Goal: Download file/media

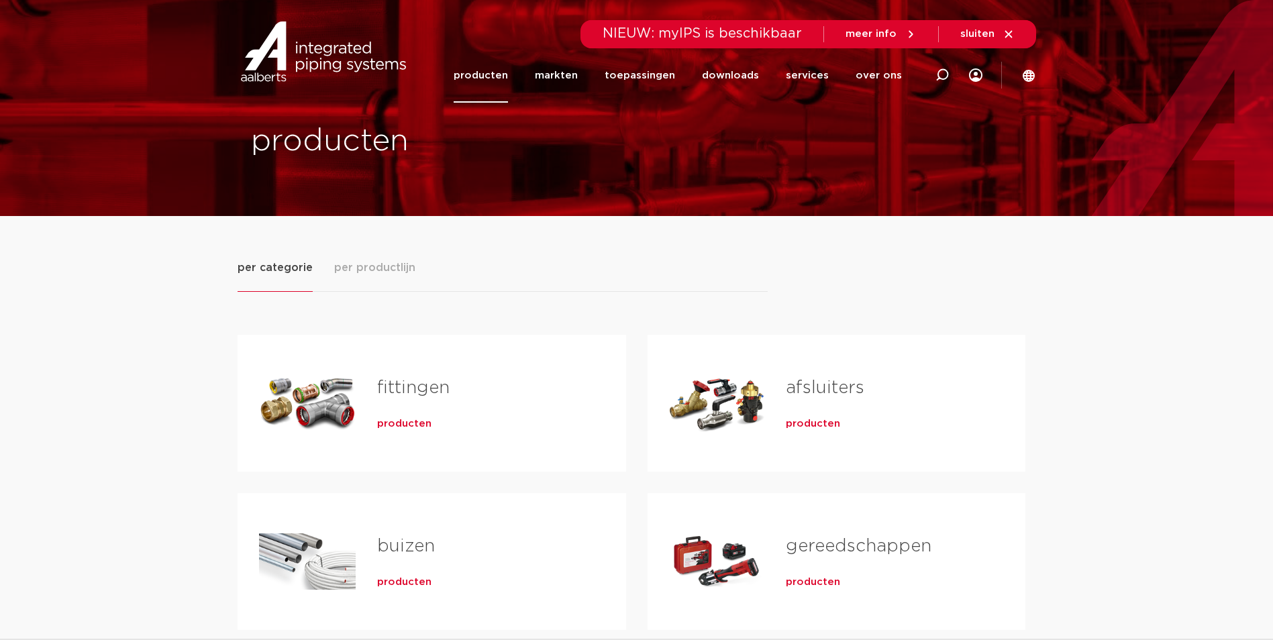
click at [405, 385] on link "fittingen" at bounding box center [413, 387] width 72 height 17
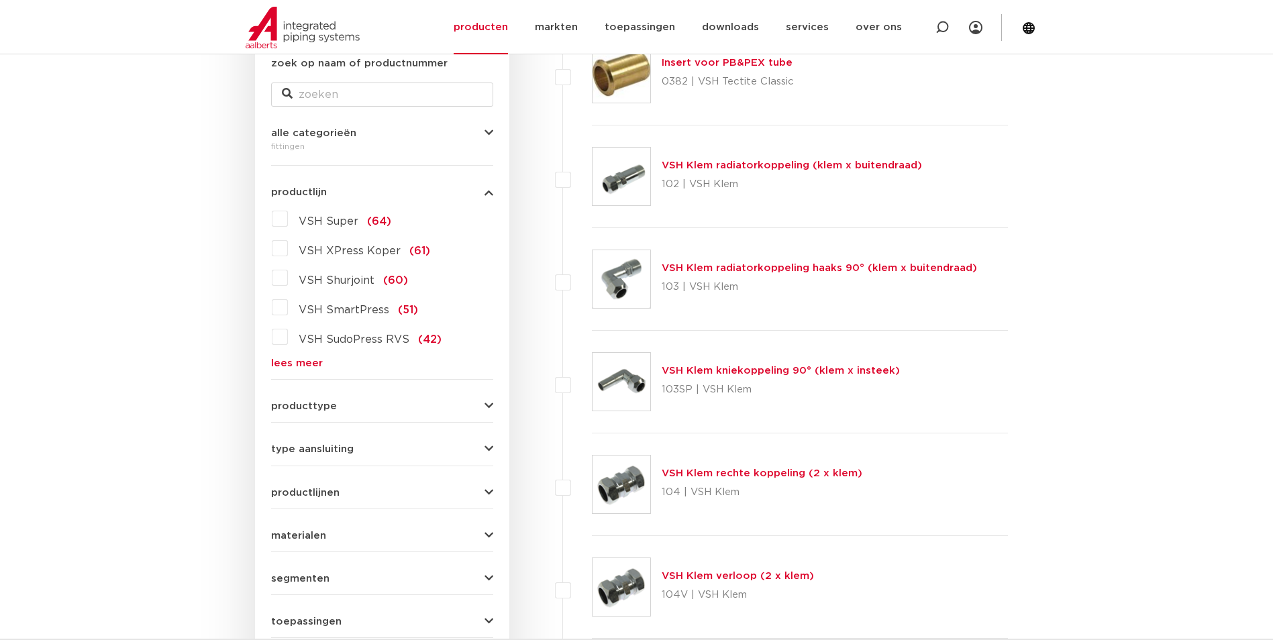
scroll to position [268, 0]
click at [492, 404] on icon "button" at bounding box center [488, 406] width 9 height 10
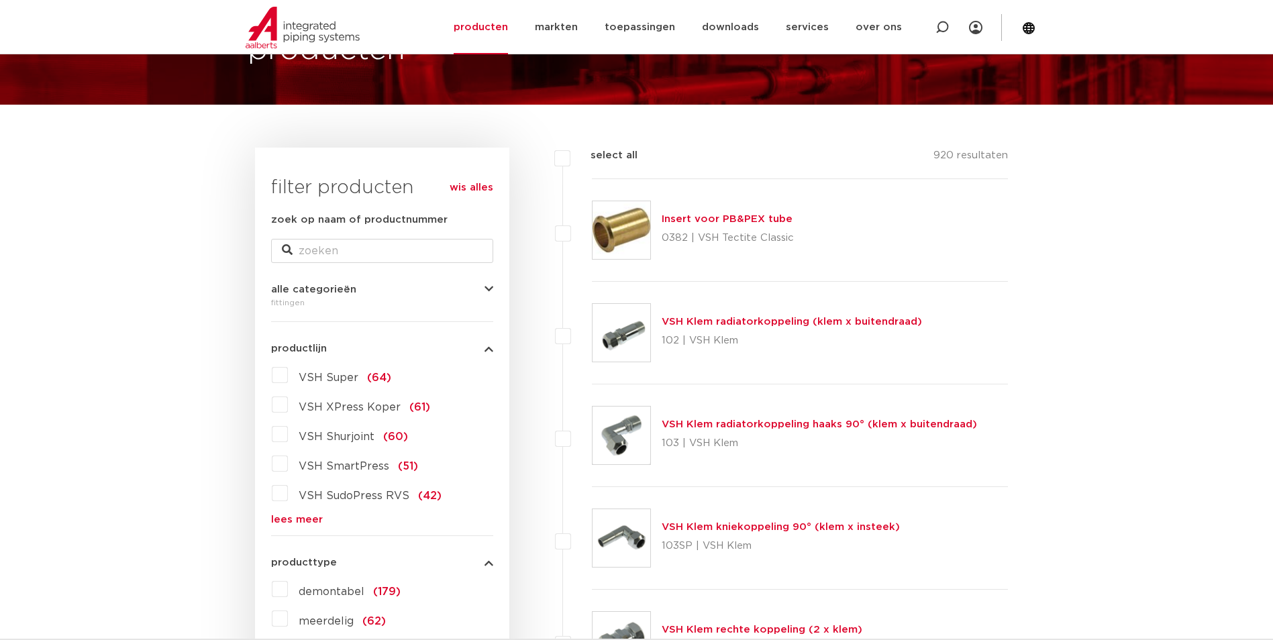
scroll to position [0, 0]
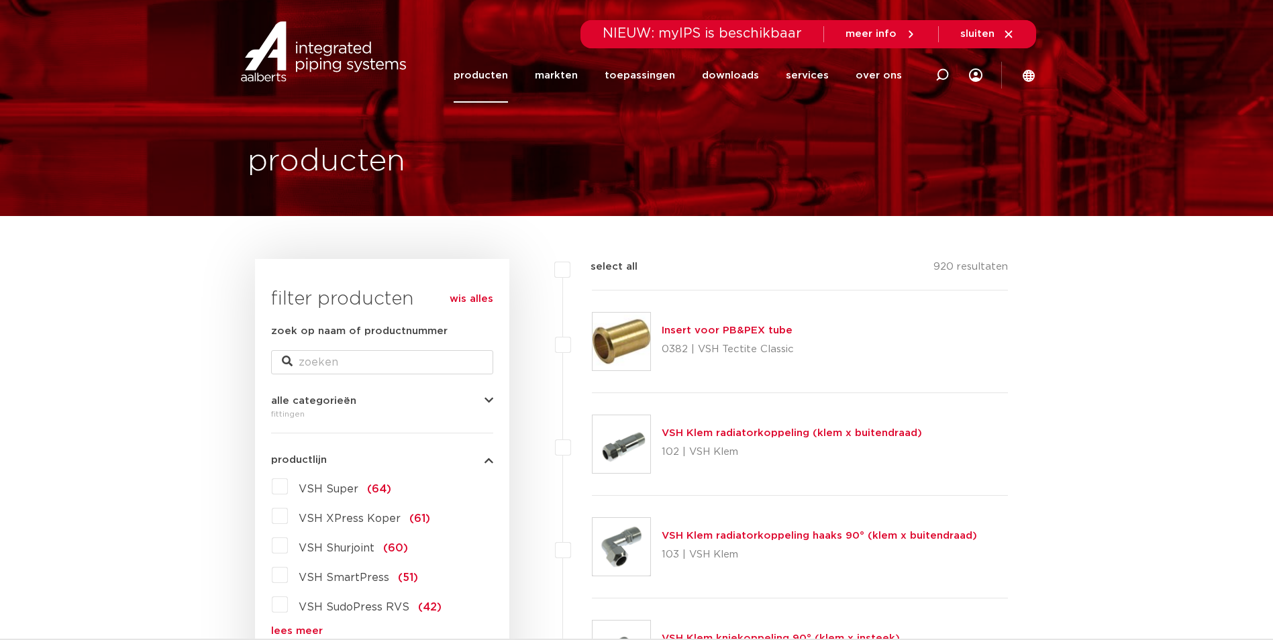
click at [505, 71] on link "producten" at bounding box center [481, 75] width 54 height 54
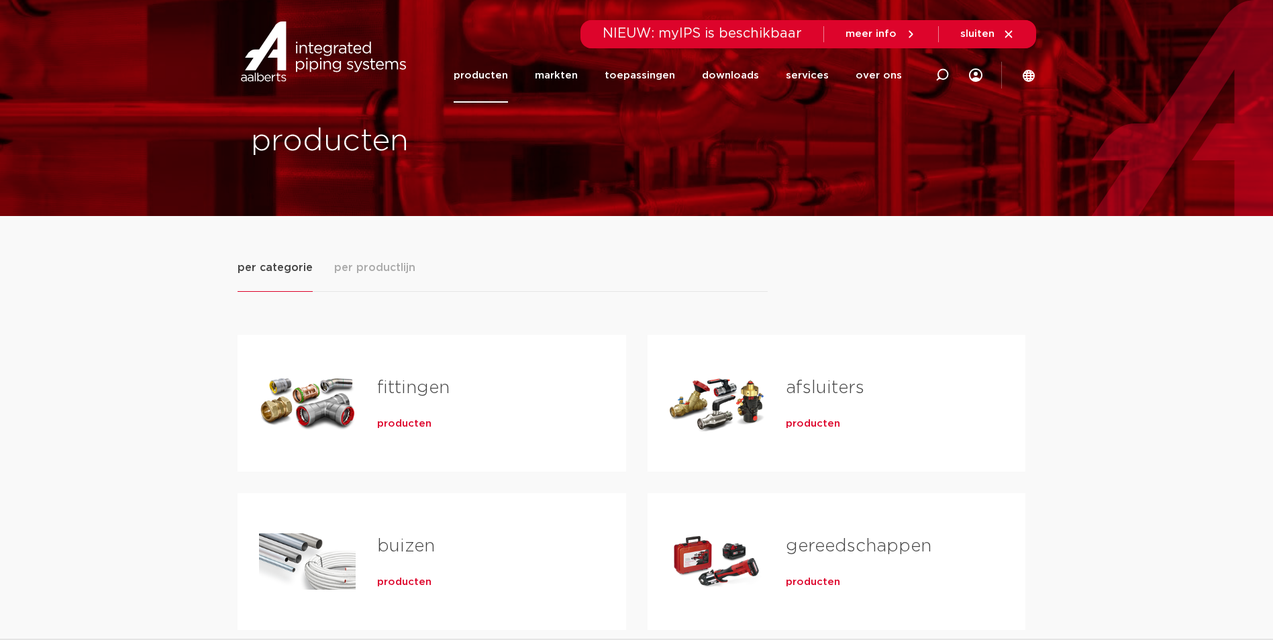
click at [405, 420] on span "producten" at bounding box center [404, 423] width 54 height 13
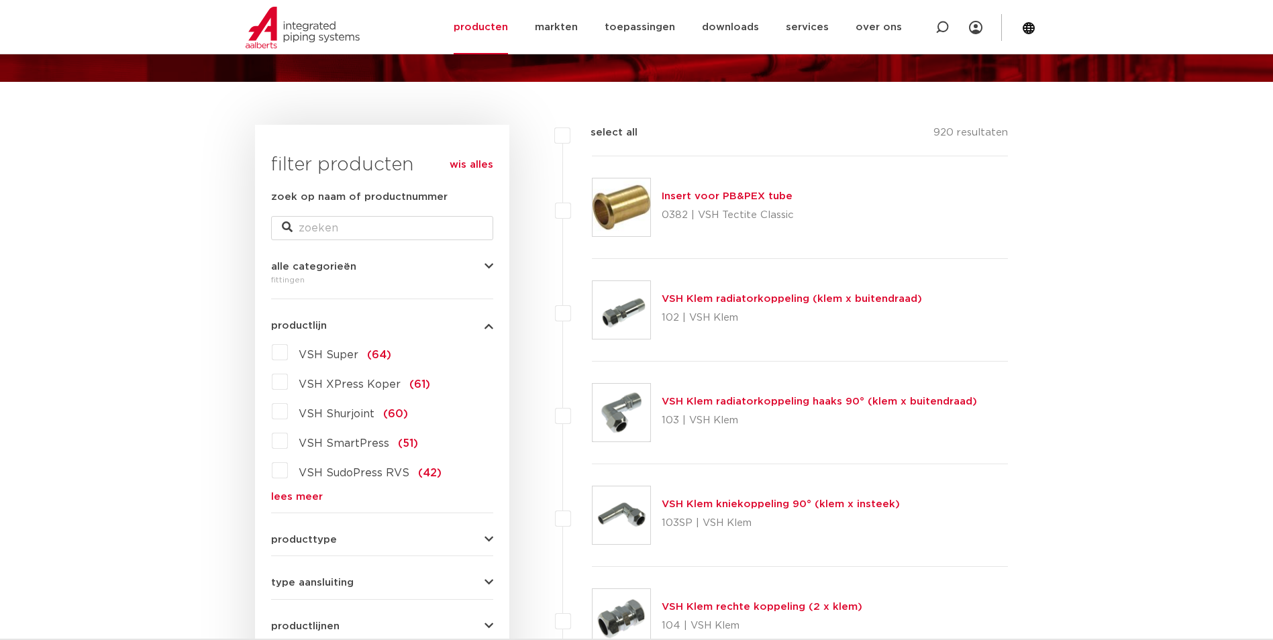
scroll to position [201, 0]
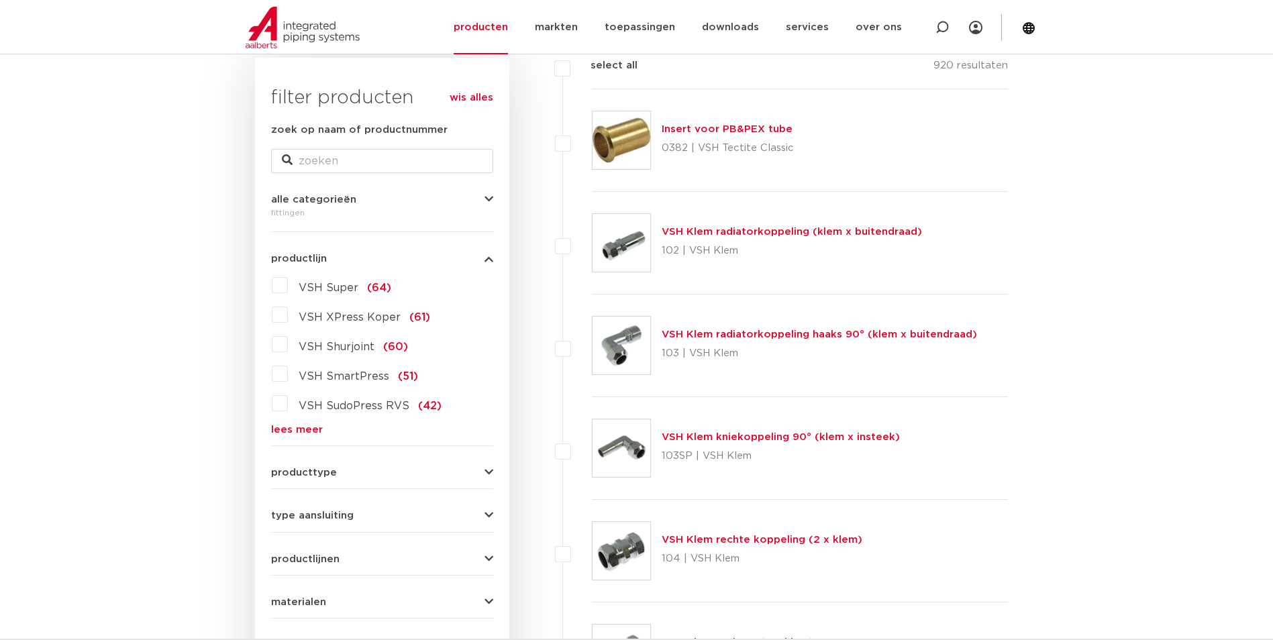
click at [486, 513] on icon "button" at bounding box center [488, 516] width 9 height 10
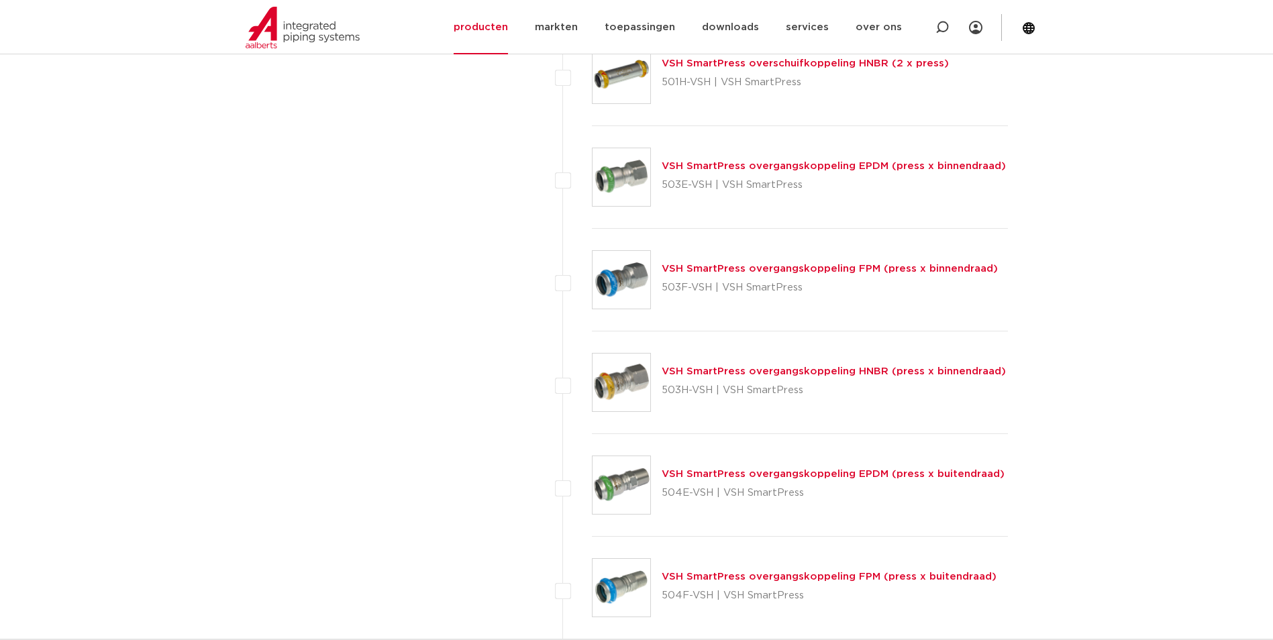
scroll to position [3422, 0]
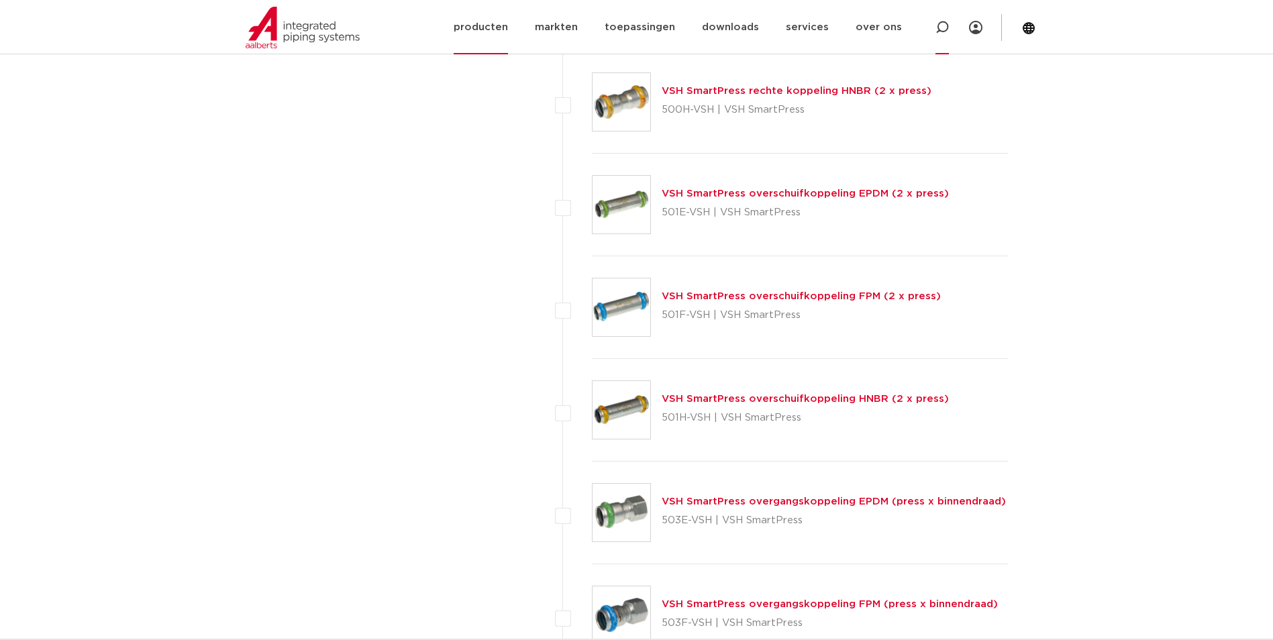
click at [943, 23] on icon at bounding box center [941, 27] width 13 height 13
type input "c"
type input "victaulic"
click button "Zoeken" at bounding box center [0, 0] width 0 height 0
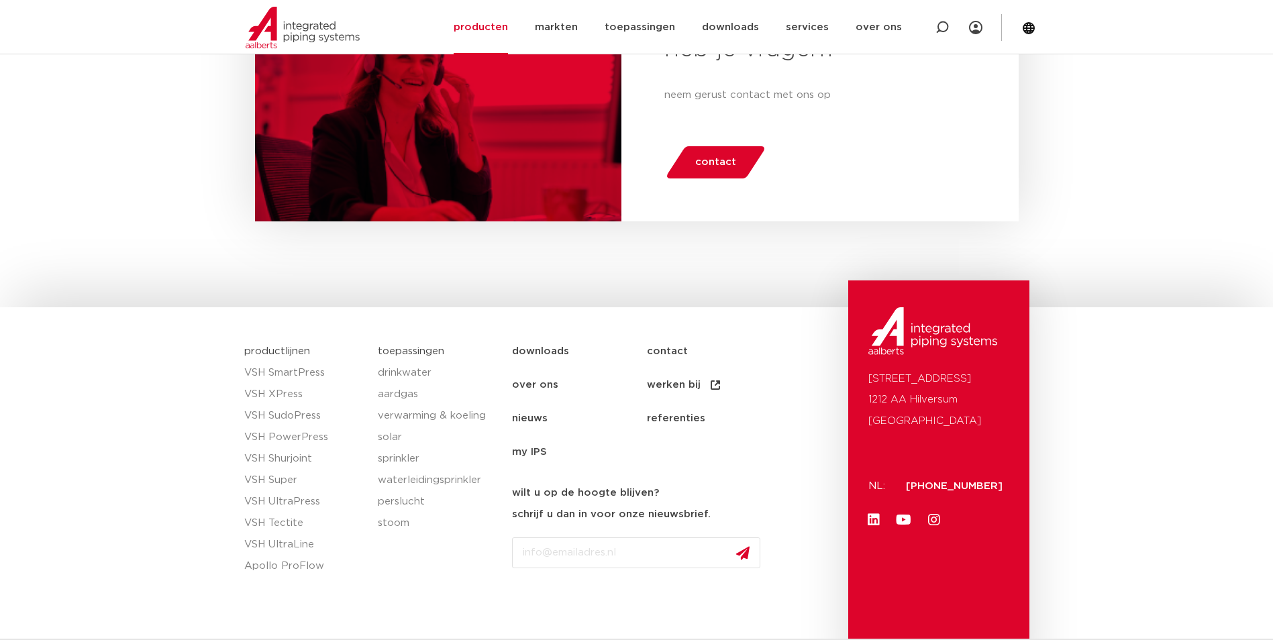
scroll to position [900, 0]
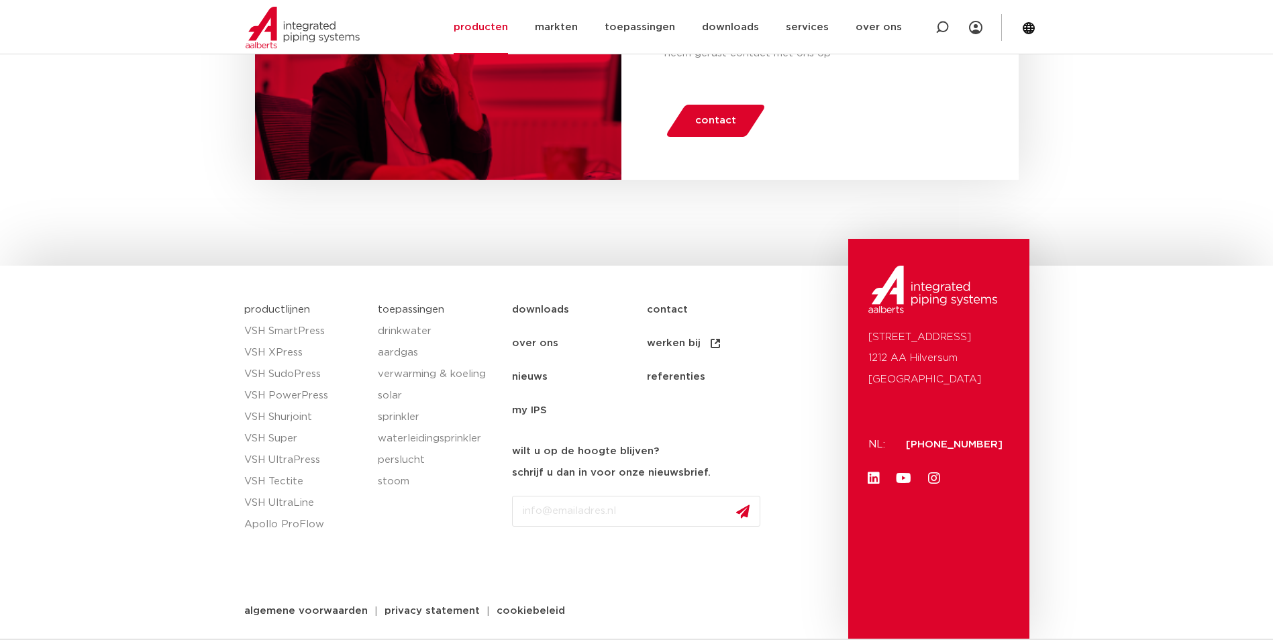
click at [554, 309] on link "downloads" at bounding box center [579, 310] width 135 height 34
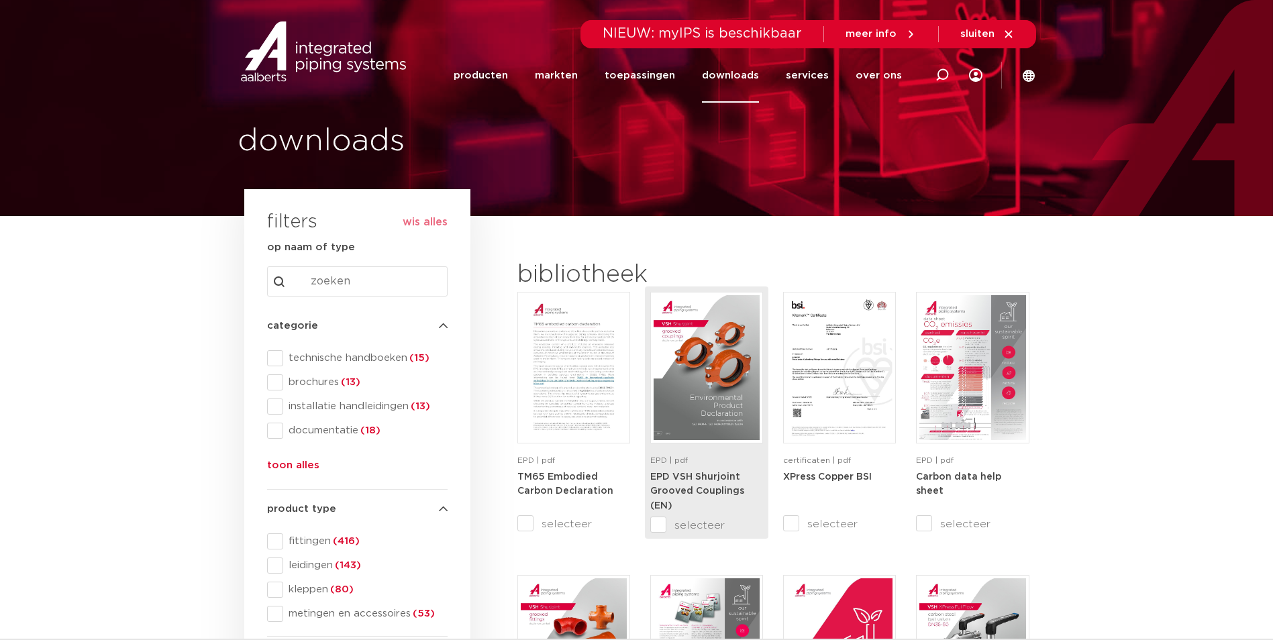
click at [703, 364] on img at bounding box center [707, 367] width 106 height 145
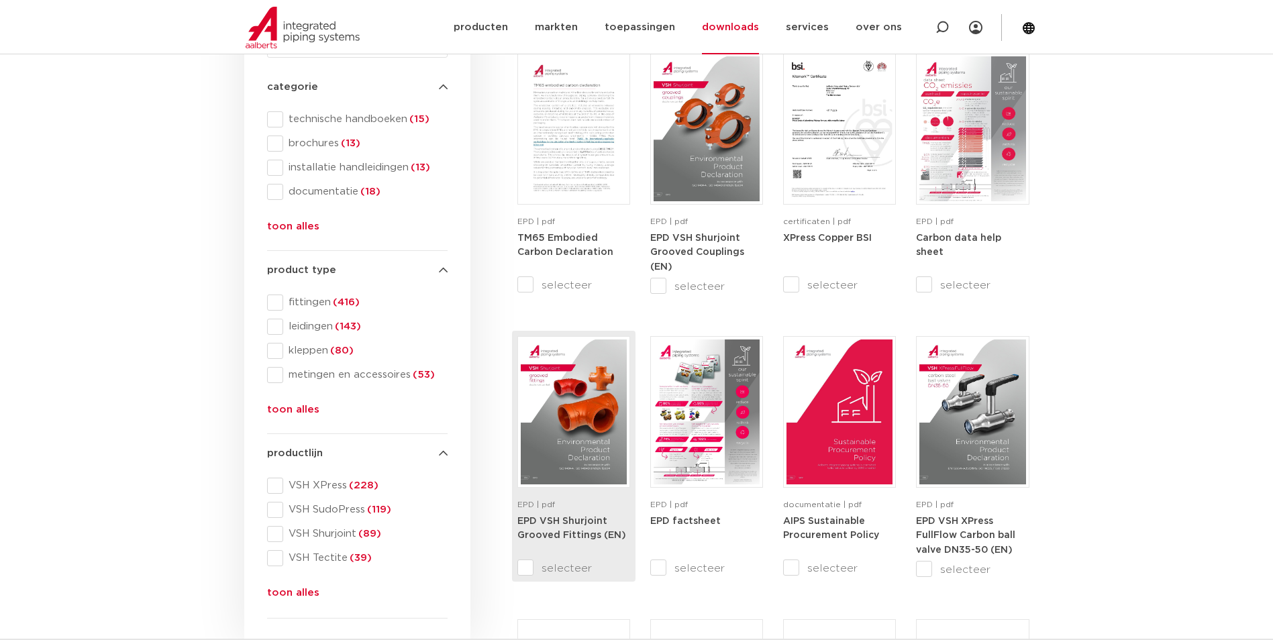
scroll to position [268, 0]
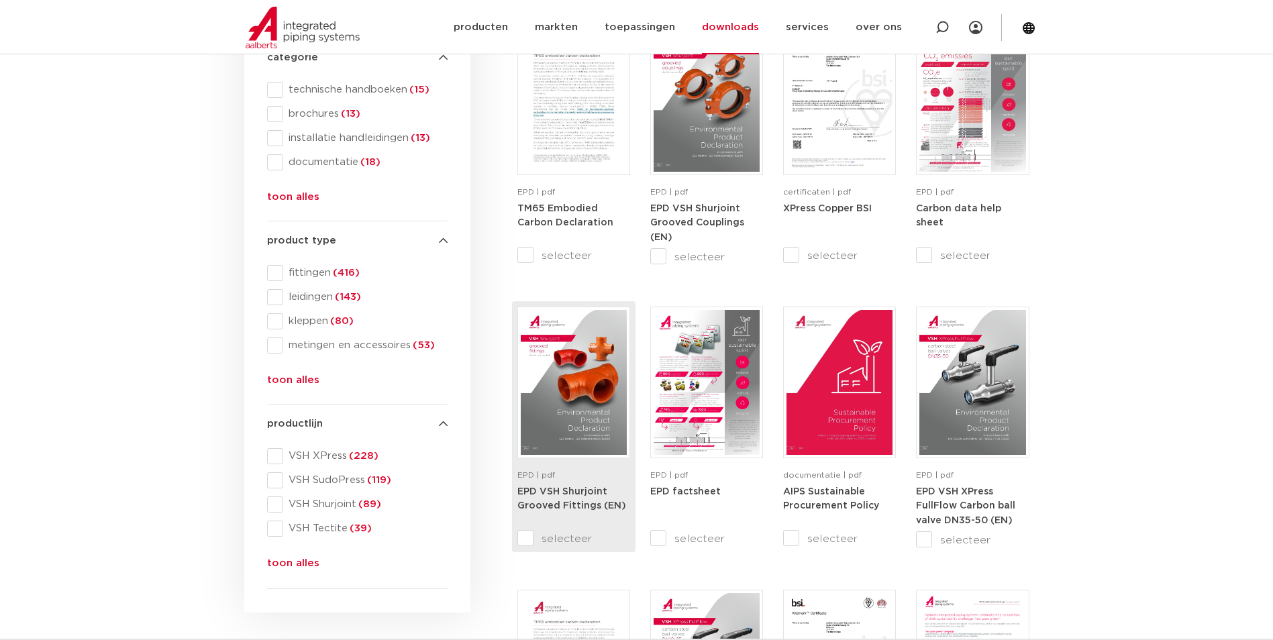
click at [579, 393] on img at bounding box center [574, 382] width 106 height 145
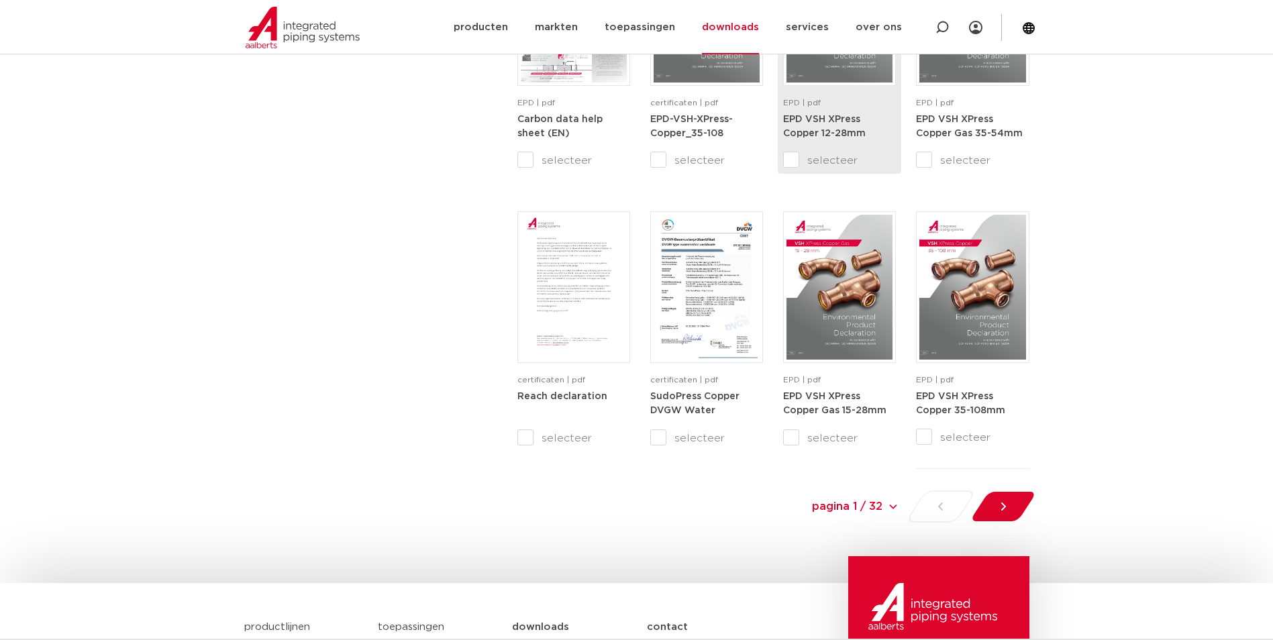
scroll to position [1208, 0]
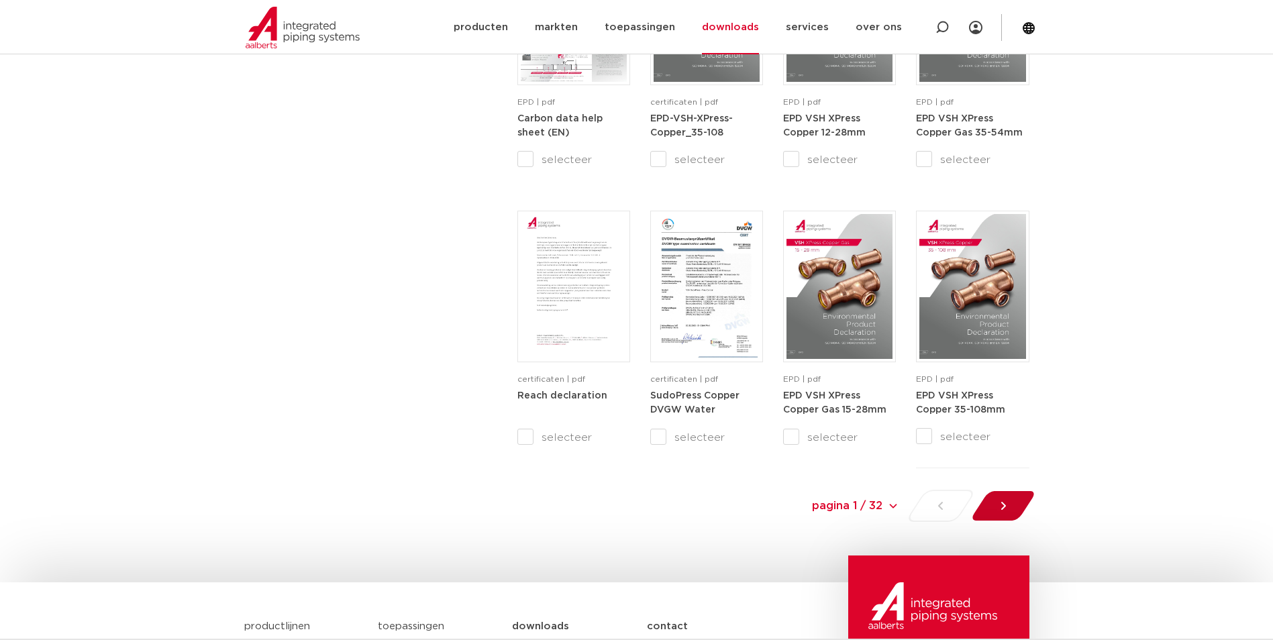
click at [1012, 509] on div at bounding box center [1002, 506] width 73 height 32
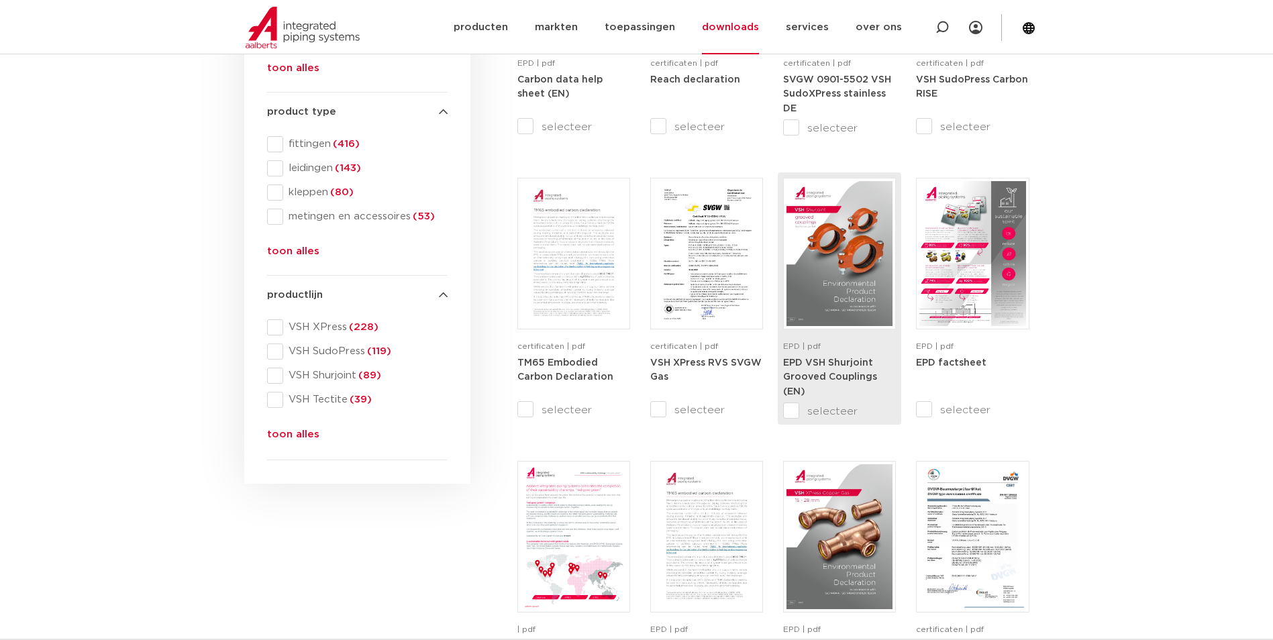
scroll to position [359, 0]
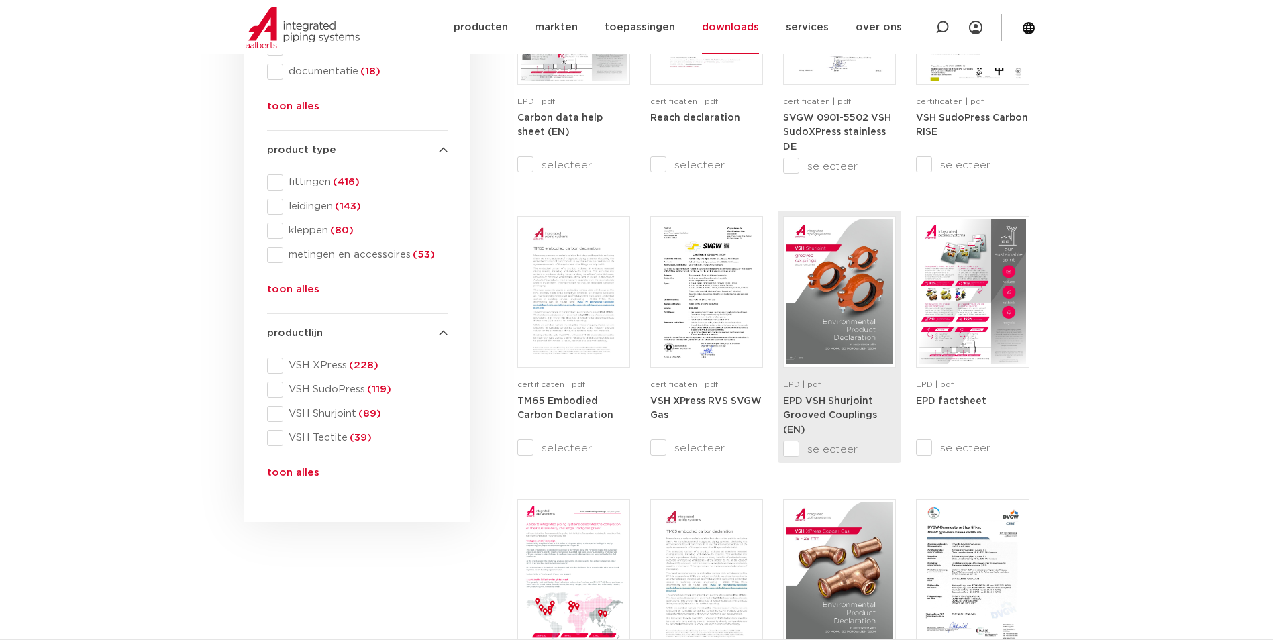
click at [864, 311] on img at bounding box center [839, 291] width 106 height 145
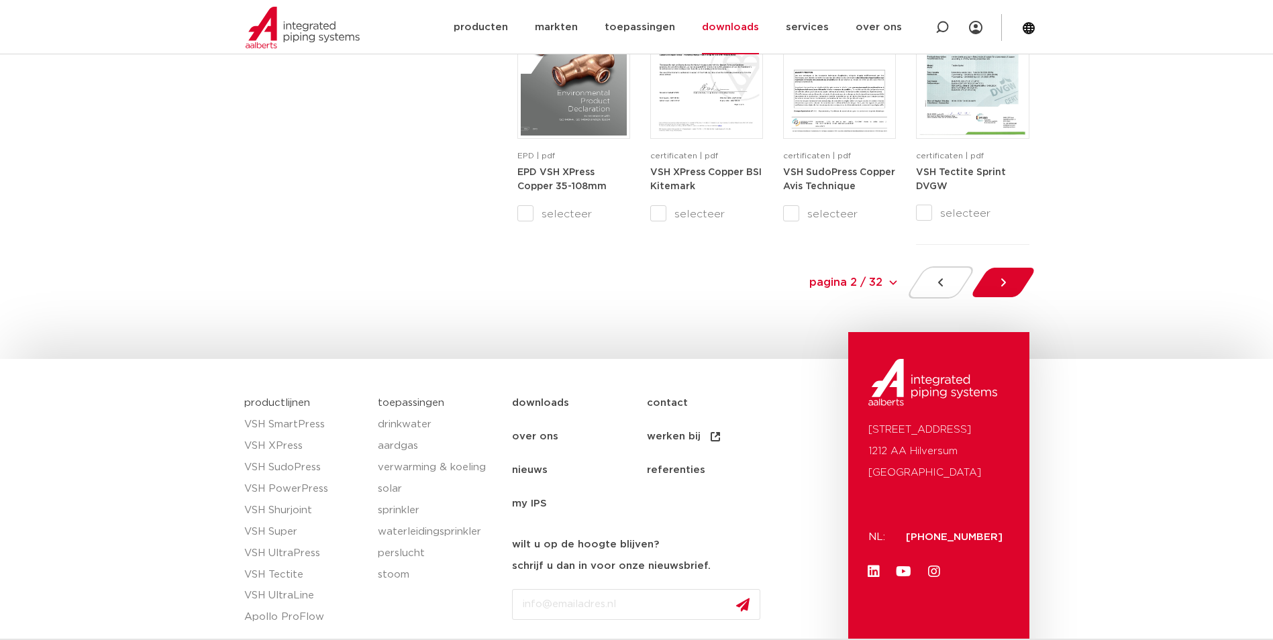
scroll to position [1433, 0]
click at [1011, 272] on div at bounding box center [1002, 281] width 73 height 32
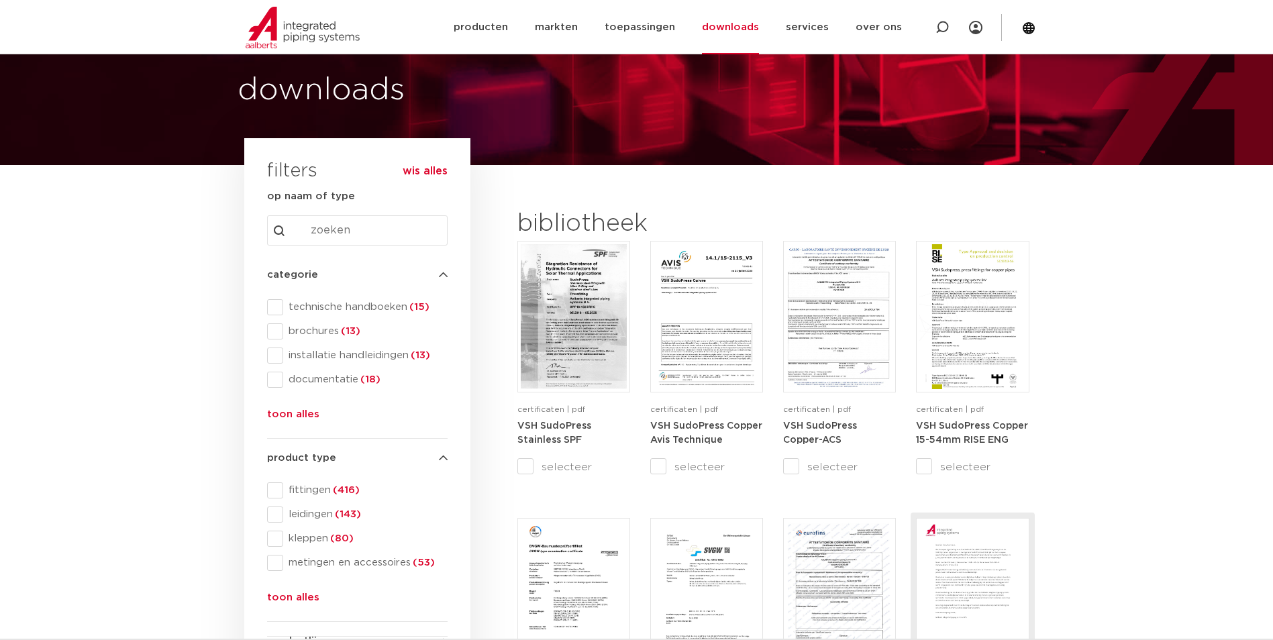
scroll to position [23, 0]
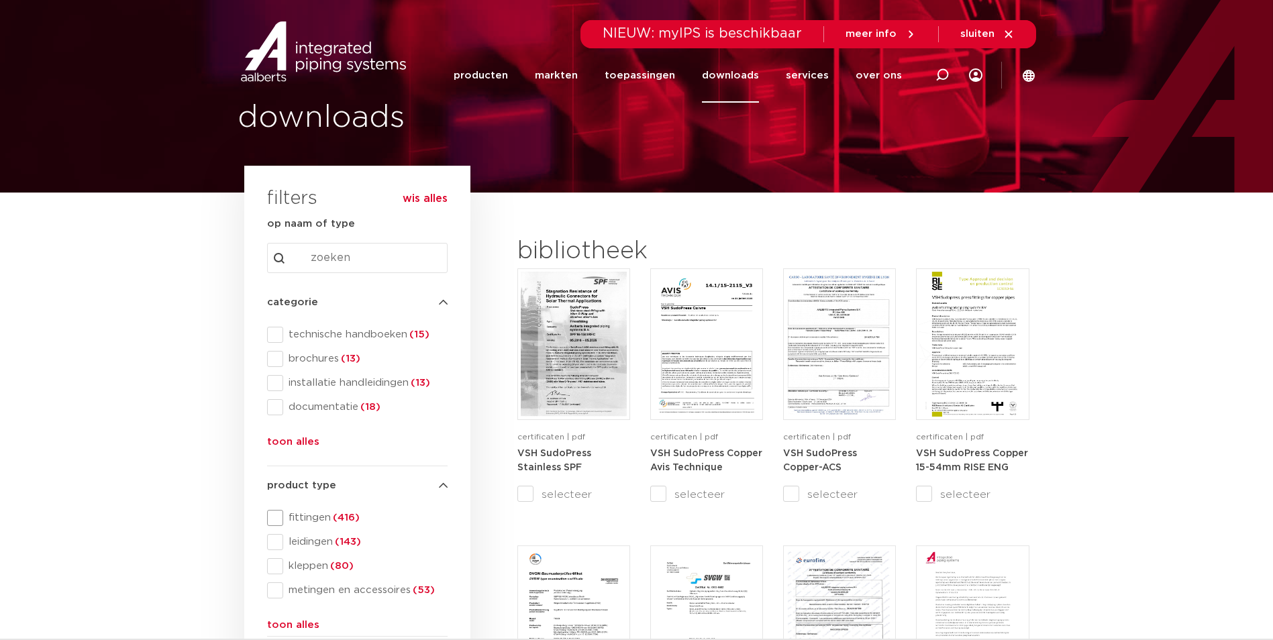
click at [313, 517] on span "fittingen (416)" at bounding box center [365, 517] width 164 height 13
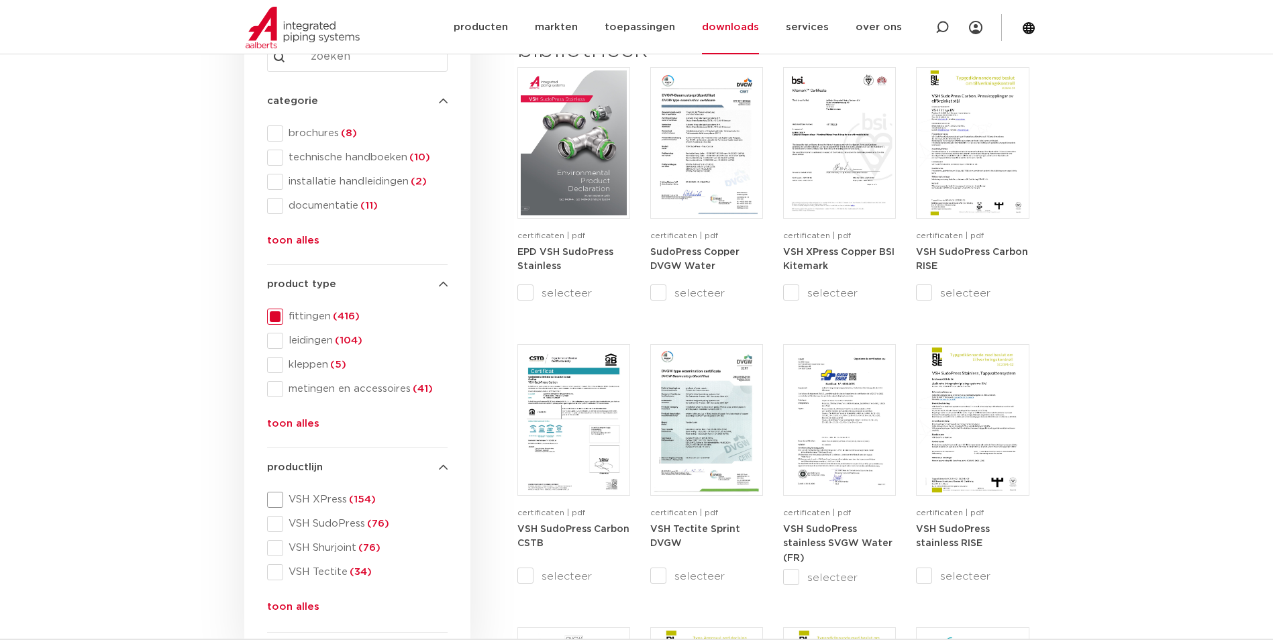
scroll to position [292, 0]
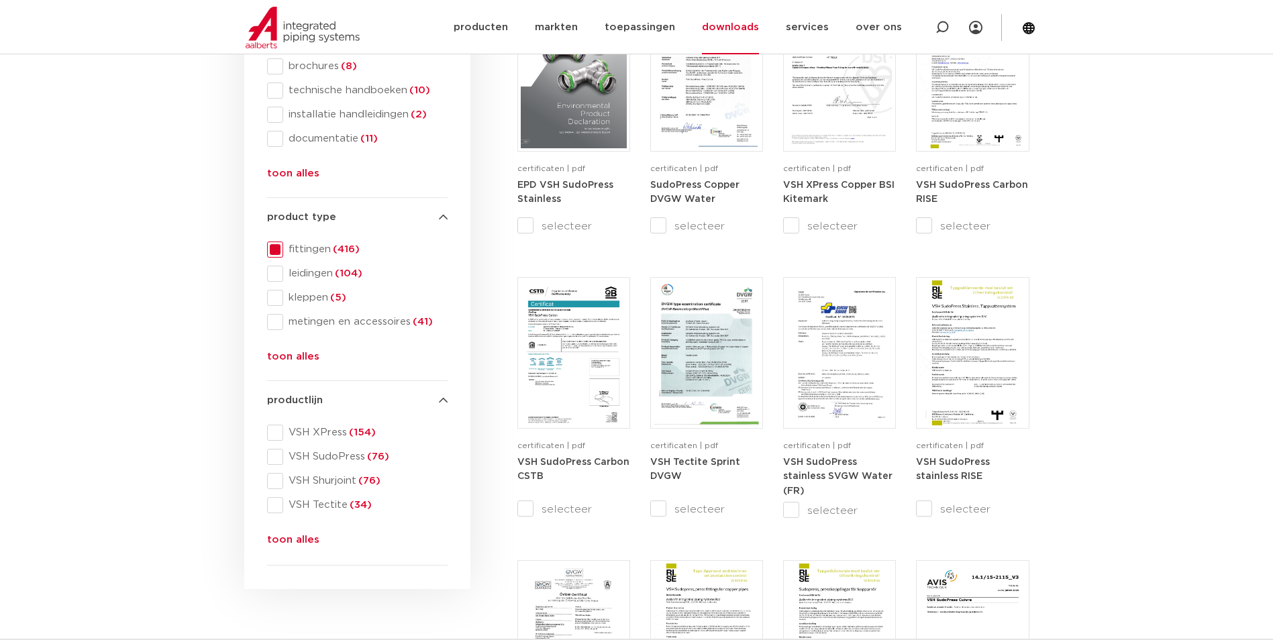
click at [285, 540] on button "toon alles" at bounding box center [293, 542] width 52 height 21
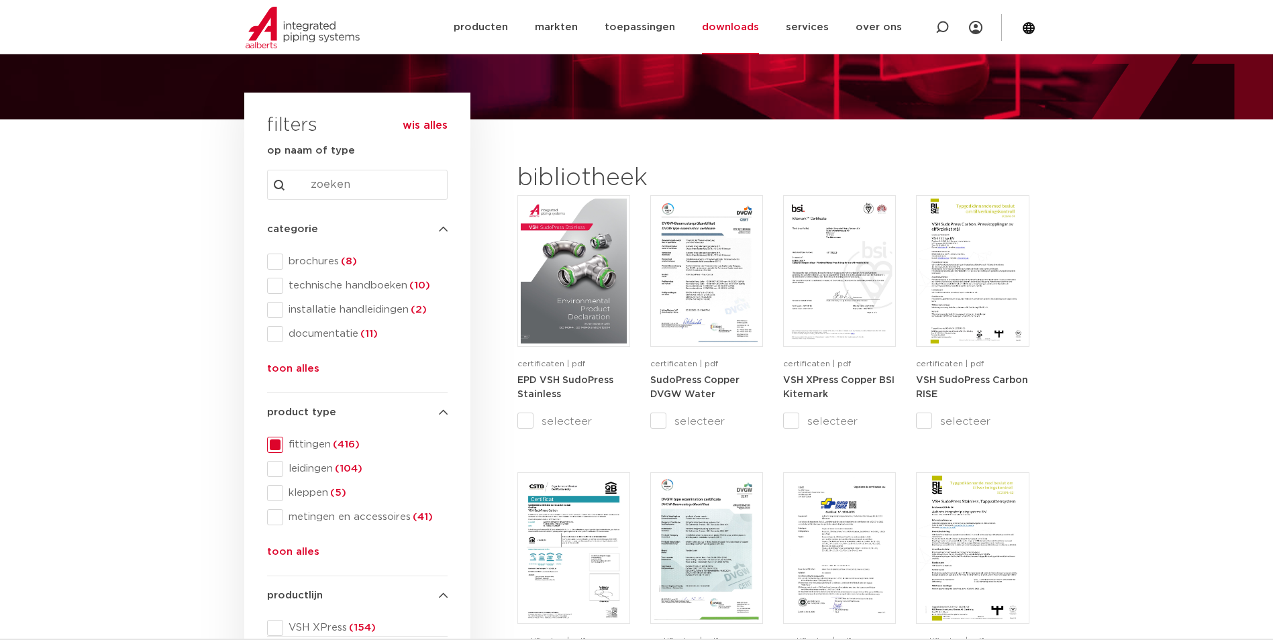
scroll to position [0, 0]
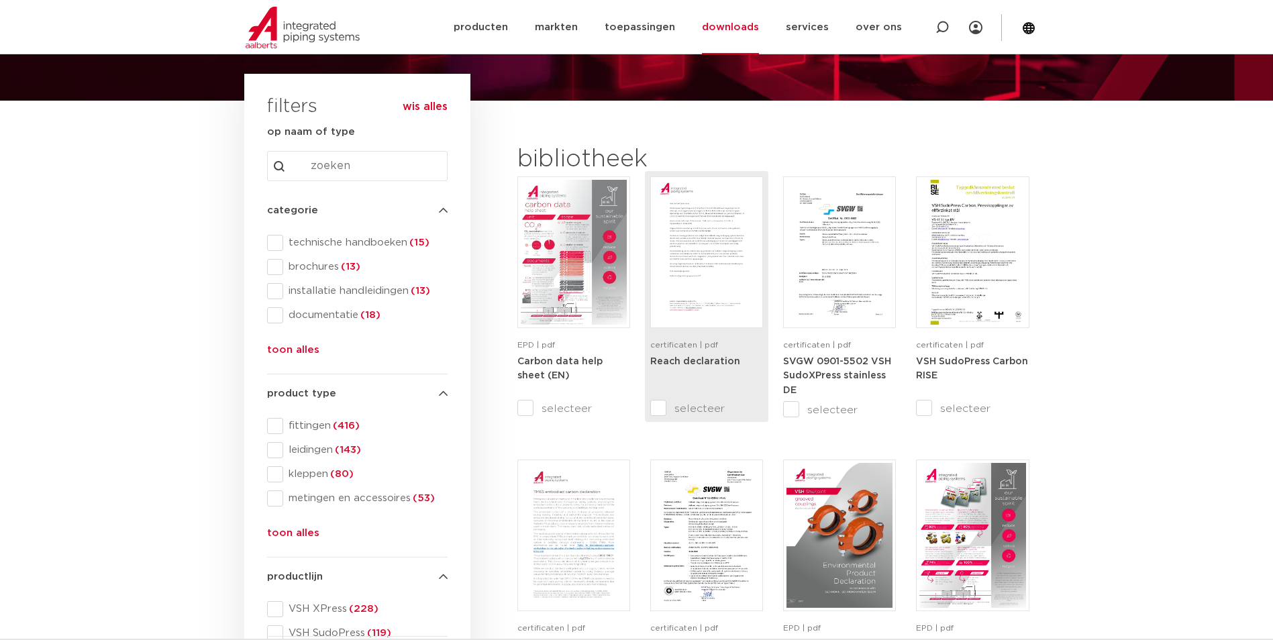
scroll to position [201, 0]
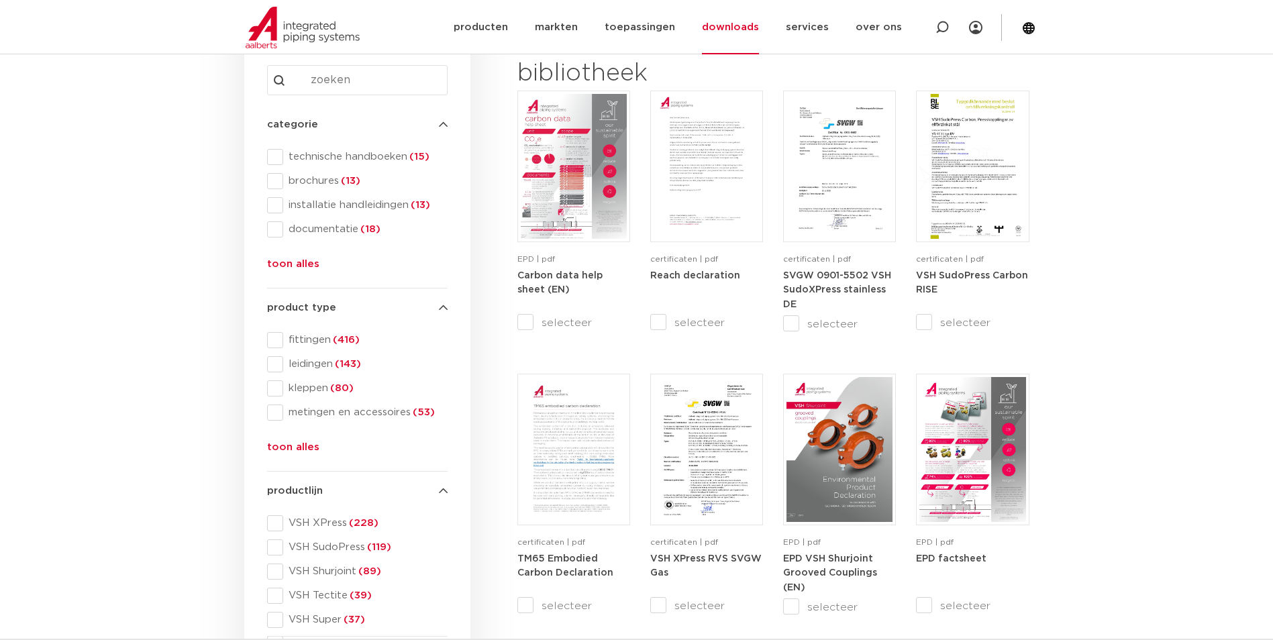
click at [300, 440] on button "toon alles" at bounding box center [293, 450] width 52 height 21
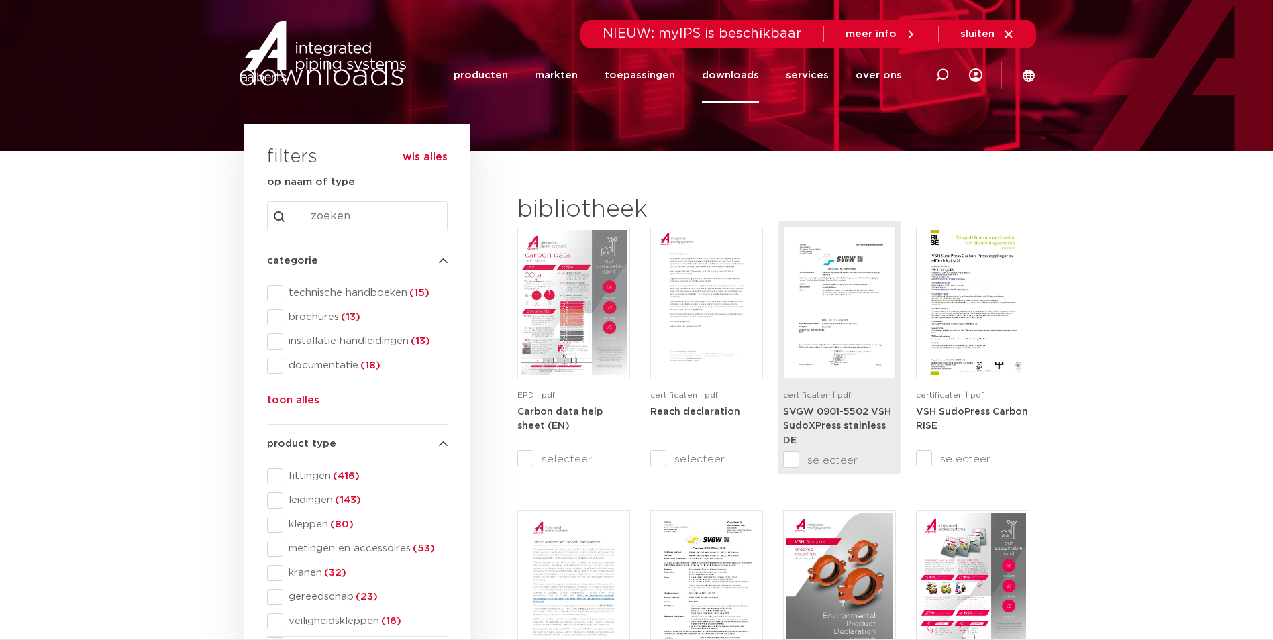
scroll to position [0, 0]
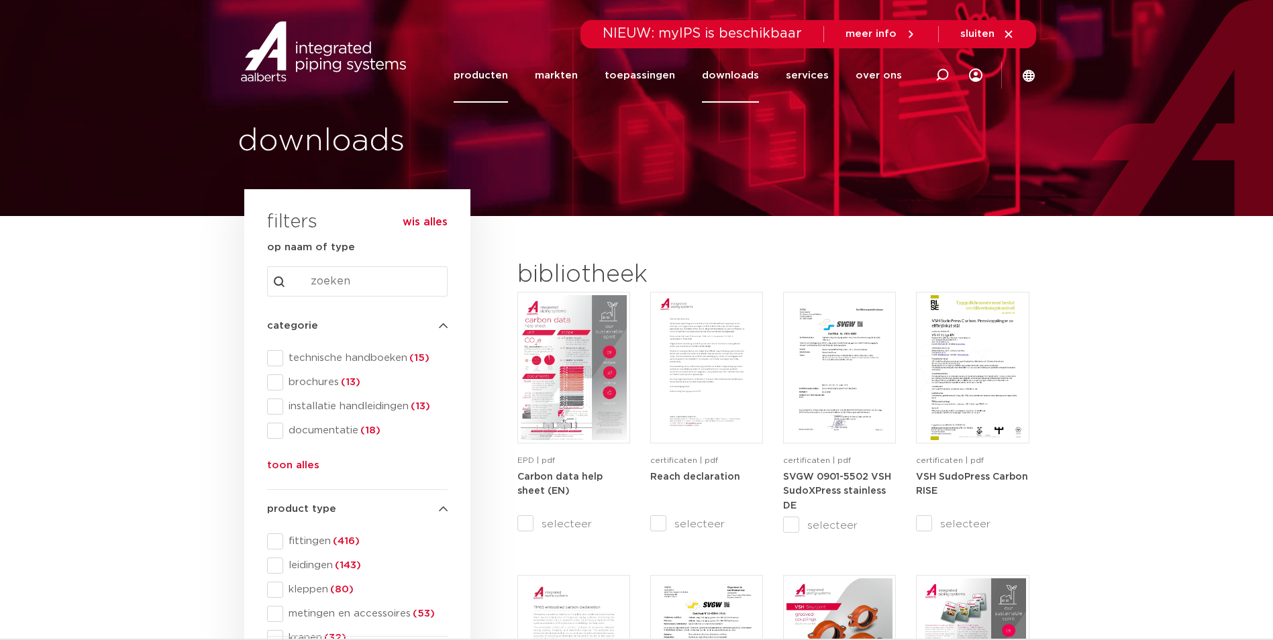
click at [489, 74] on link "producten" at bounding box center [481, 75] width 54 height 54
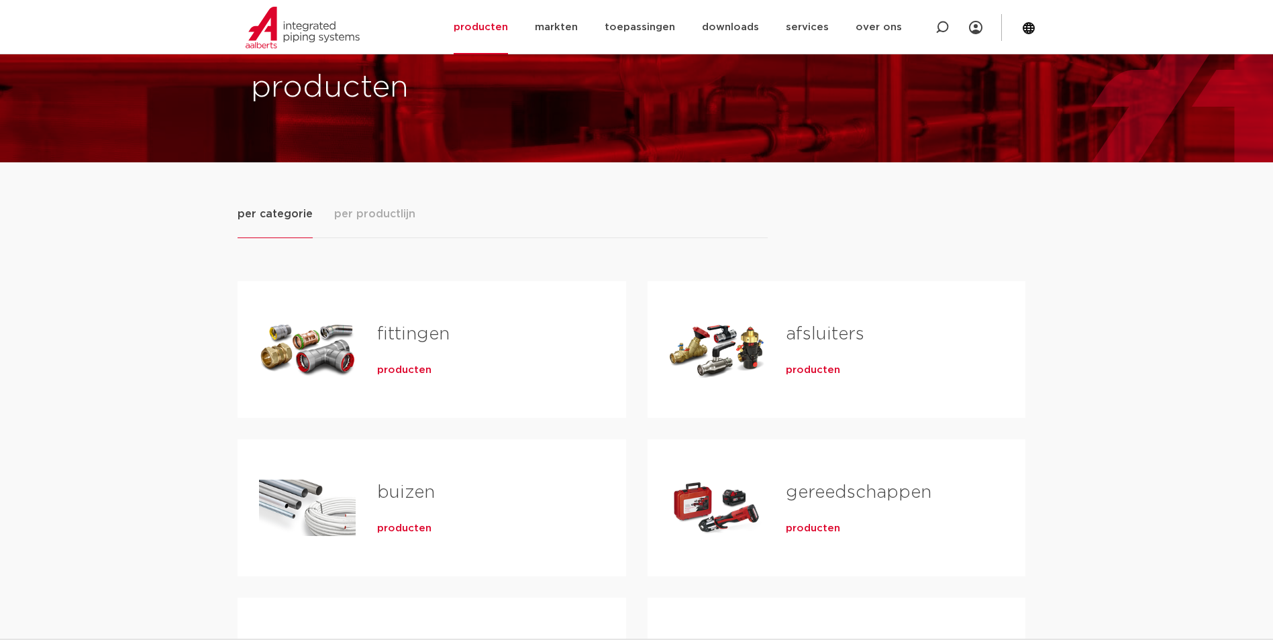
scroll to position [26, 0]
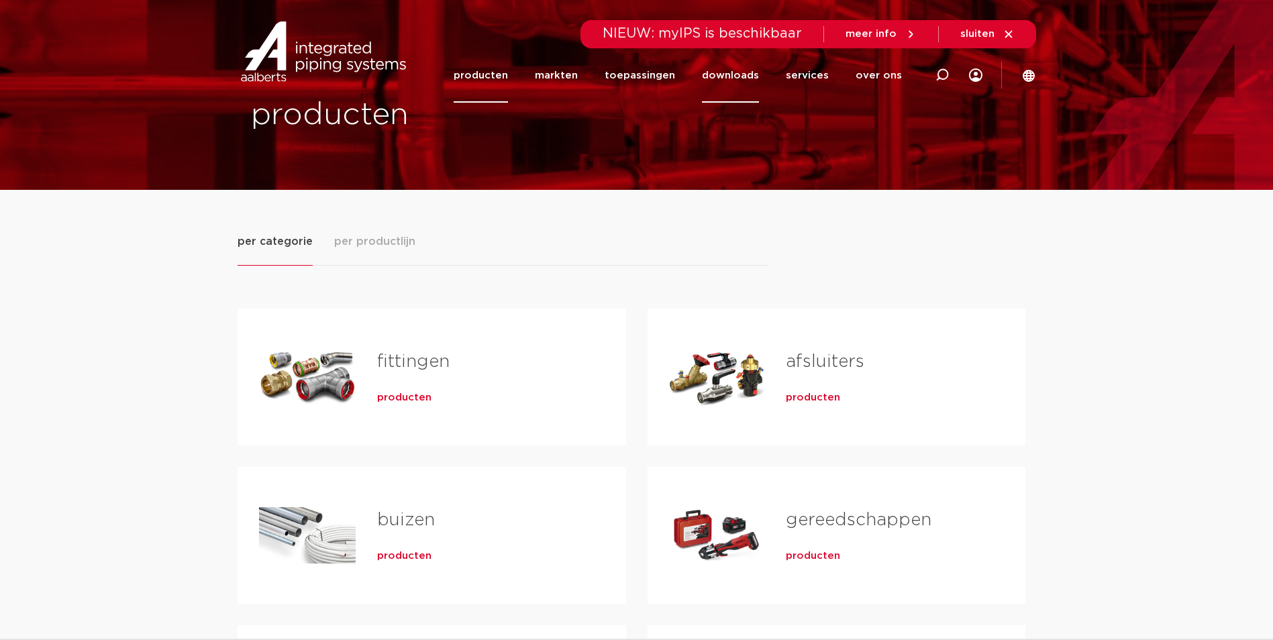
click at [724, 74] on link "downloads" at bounding box center [730, 75] width 57 height 54
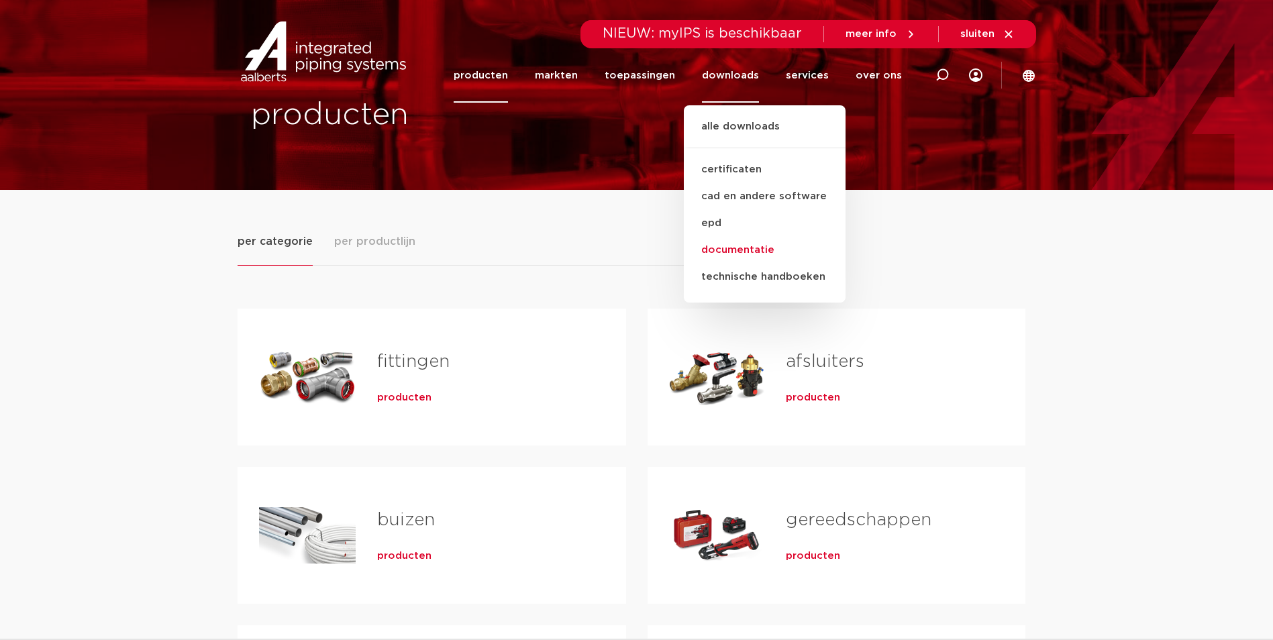
click at [741, 248] on link "documentatie" at bounding box center [765, 250] width 162 height 27
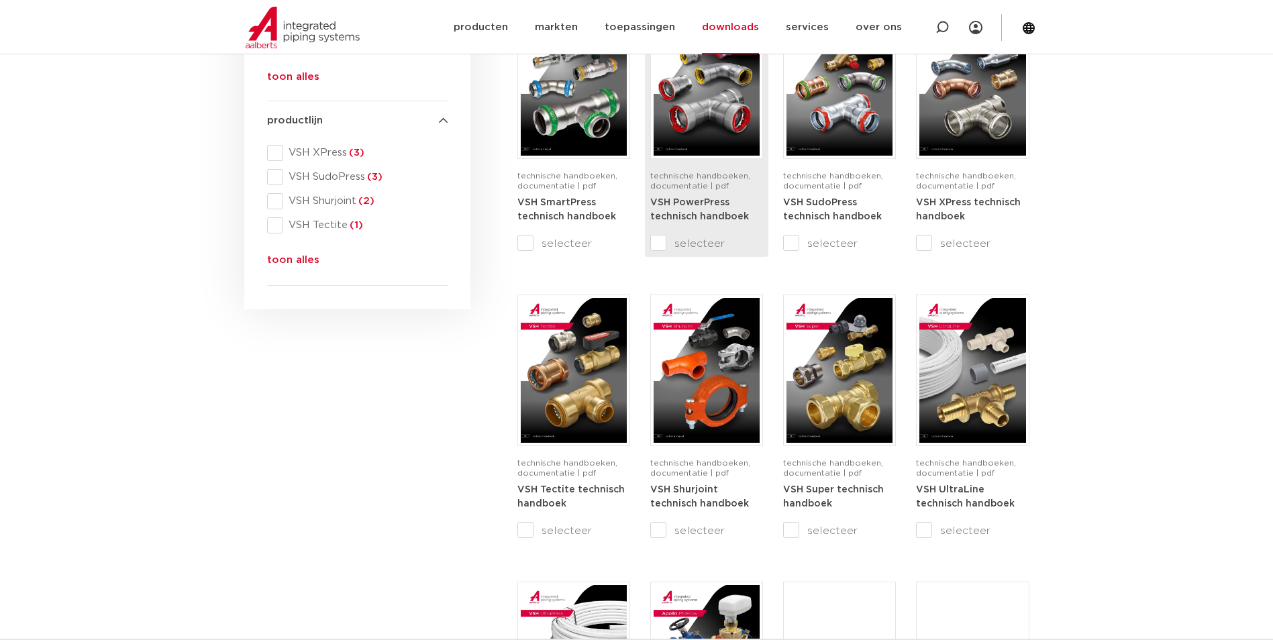
scroll to position [604, 0]
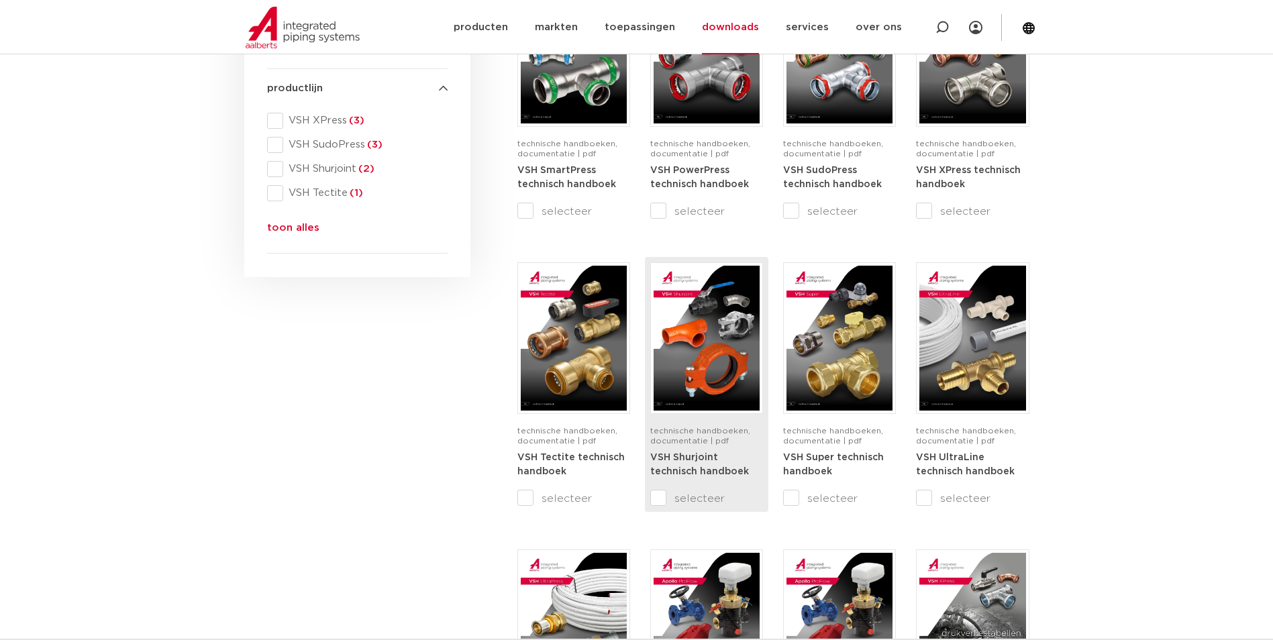
click at [705, 374] on img at bounding box center [707, 338] width 106 height 145
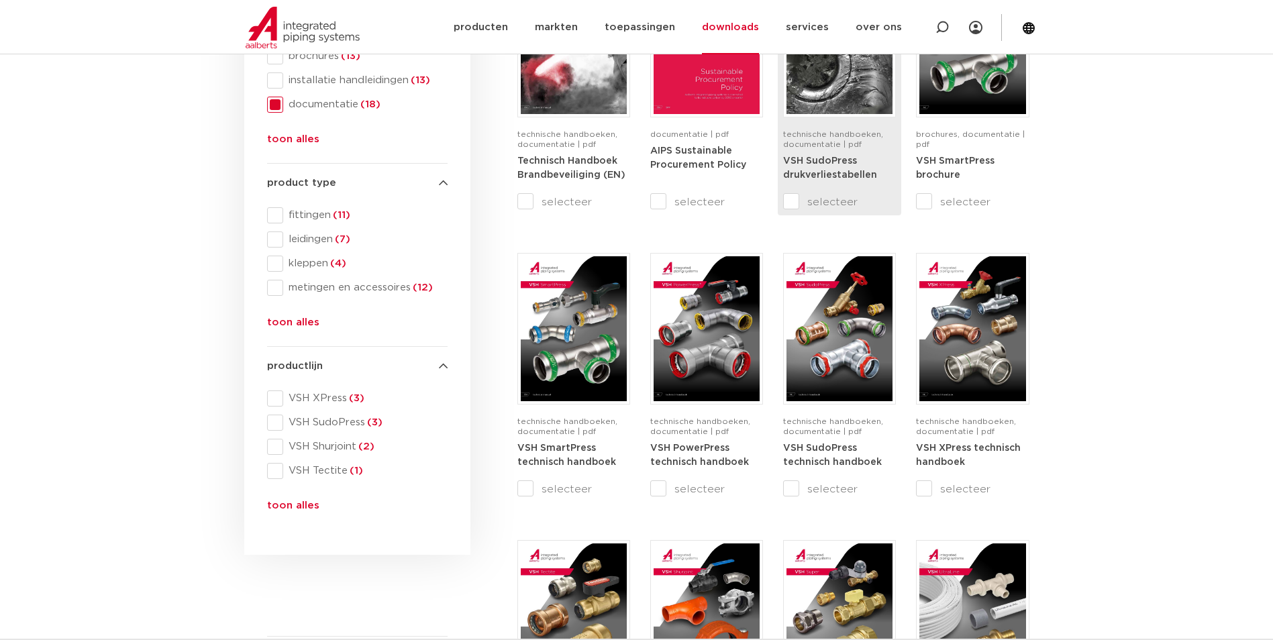
scroll to position [67, 0]
